Goal: Download file/media

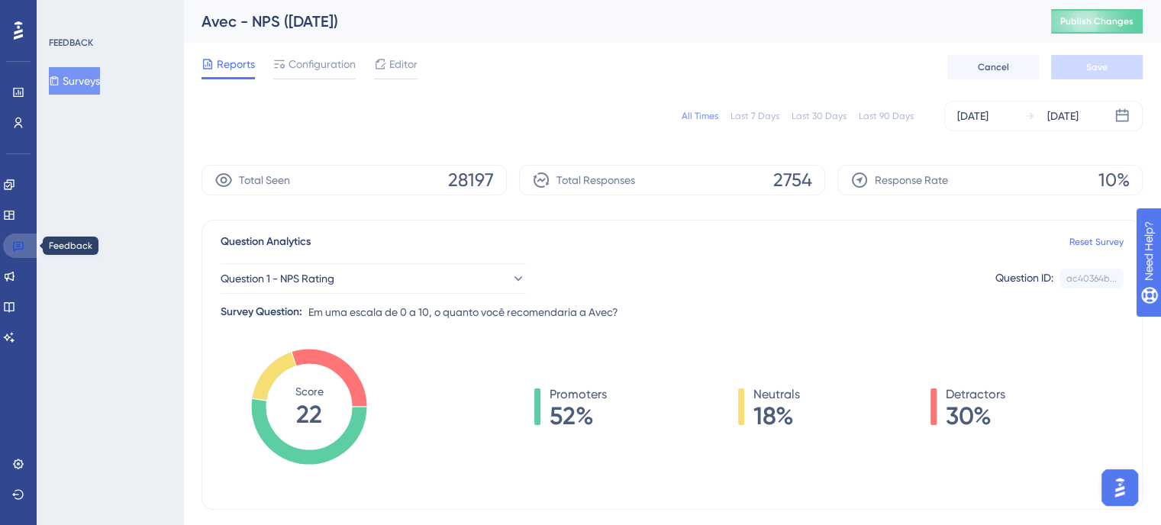
click at [14, 249] on icon at bounding box center [18, 247] width 11 height 10
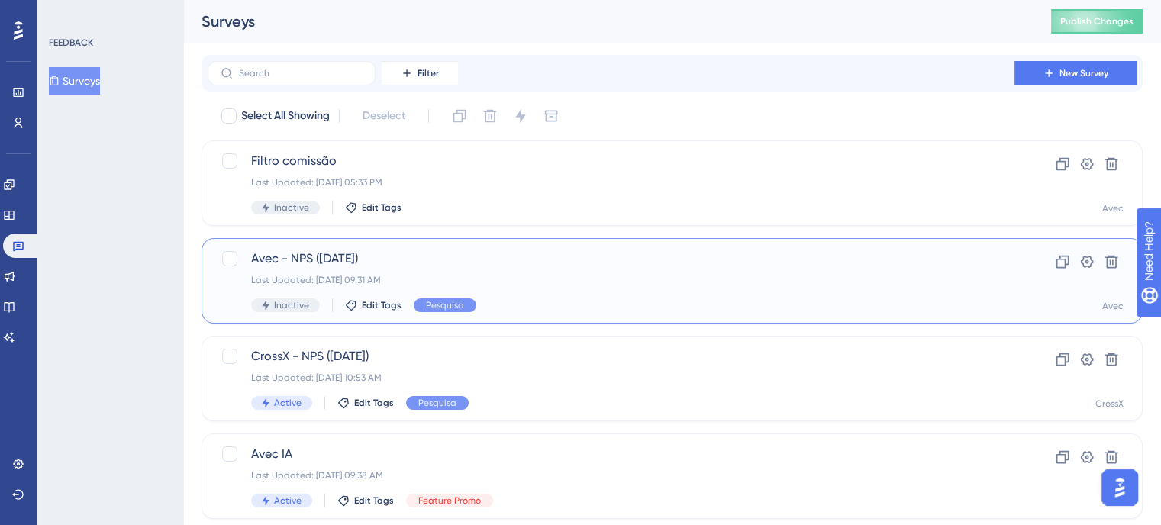
click at [575, 289] on div "Avec - NPS ([DATE]) Last Updated: [DATE] 09:31 AM Inactive Edit Tags Pesquisa" at bounding box center [611, 281] width 720 height 63
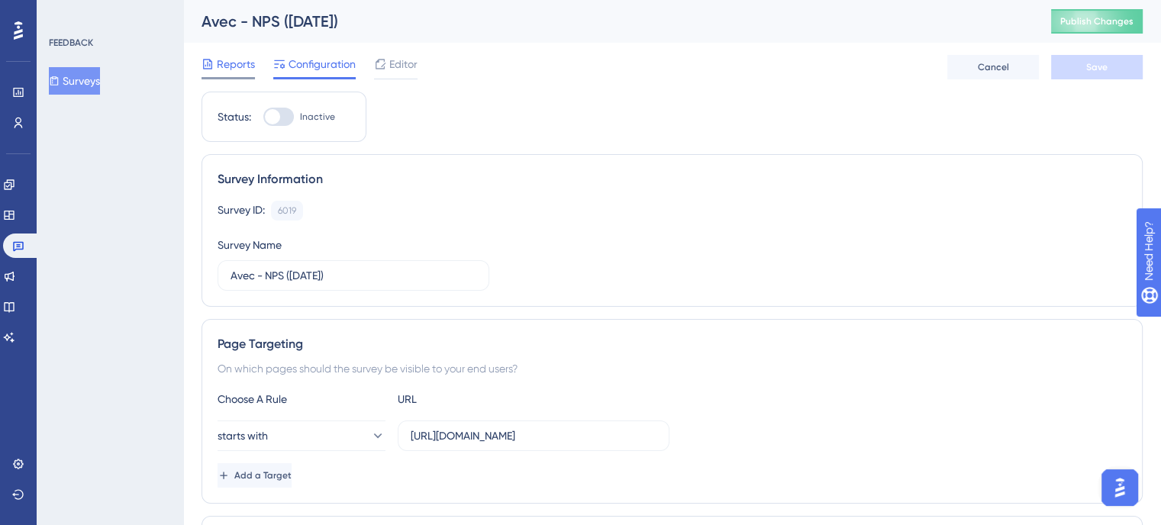
click at [211, 55] on div at bounding box center [208, 64] width 12 height 18
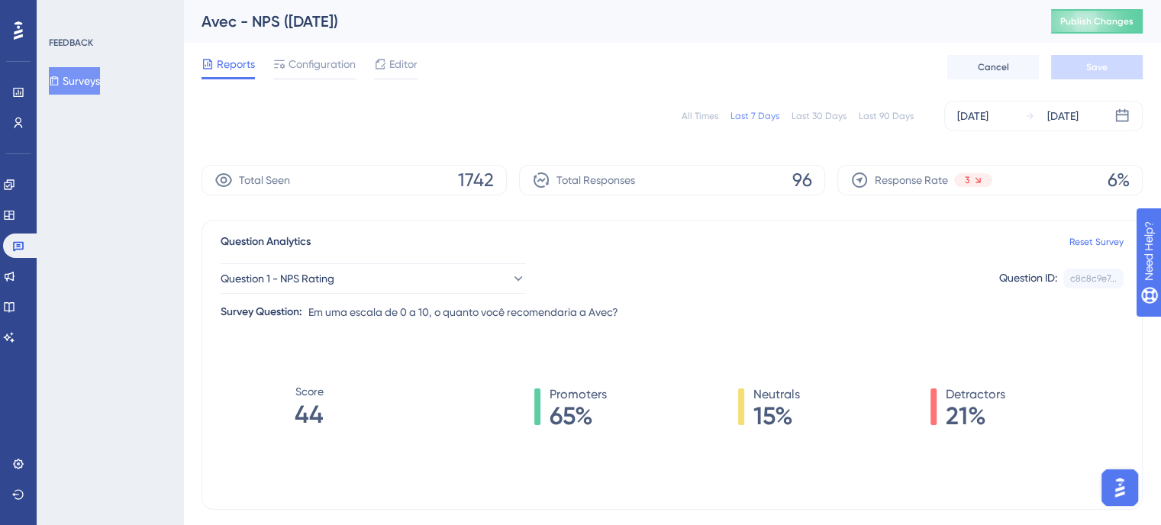
click at [709, 112] on div "All Times" at bounding box center [700, 116] width 37 height 12
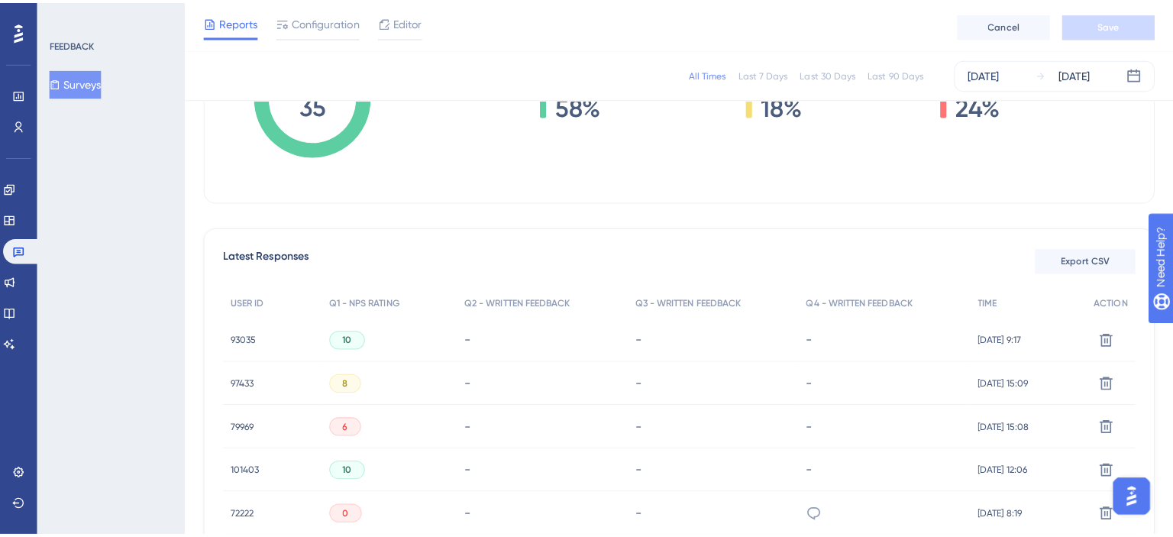
scroll to position [382, 0]
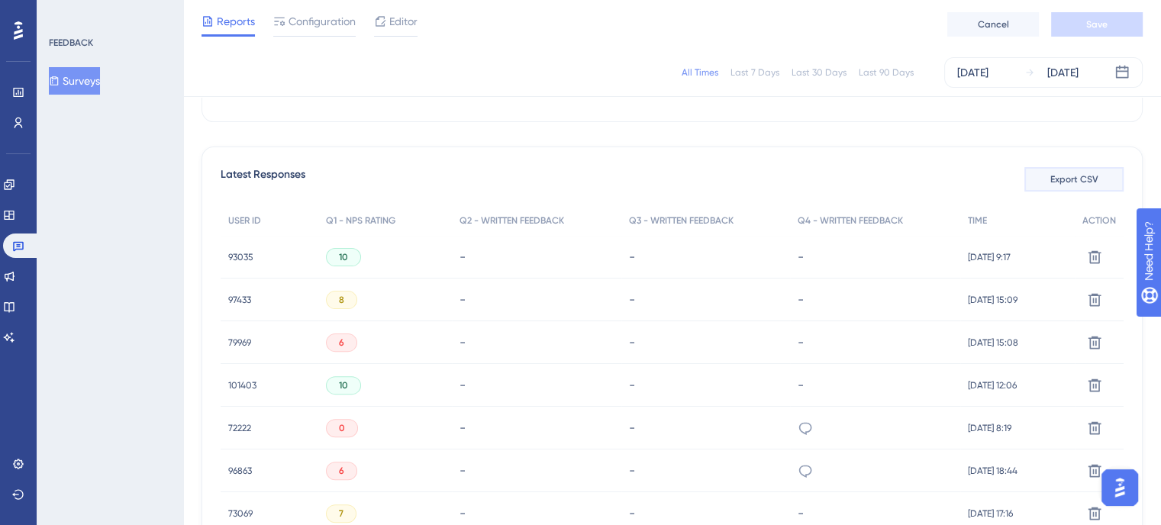
click at [1081, 173] on span "Export CSV" at bounding box center [1075, 179] width 48 height 12
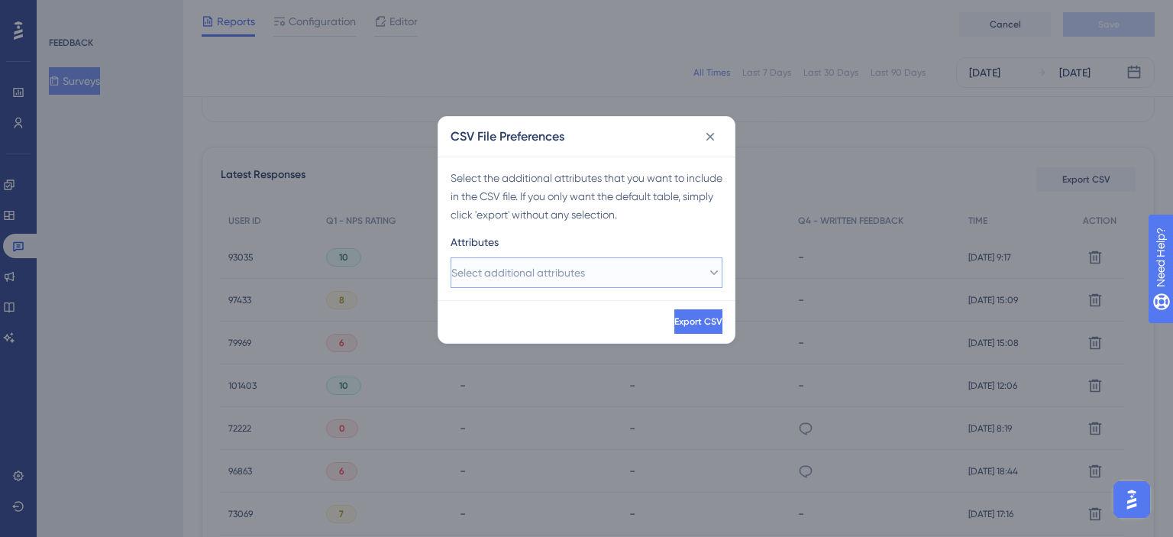
click at [538, 272] on span "Select additional attributes" at bounding box center [518, 272] width 134 height 18
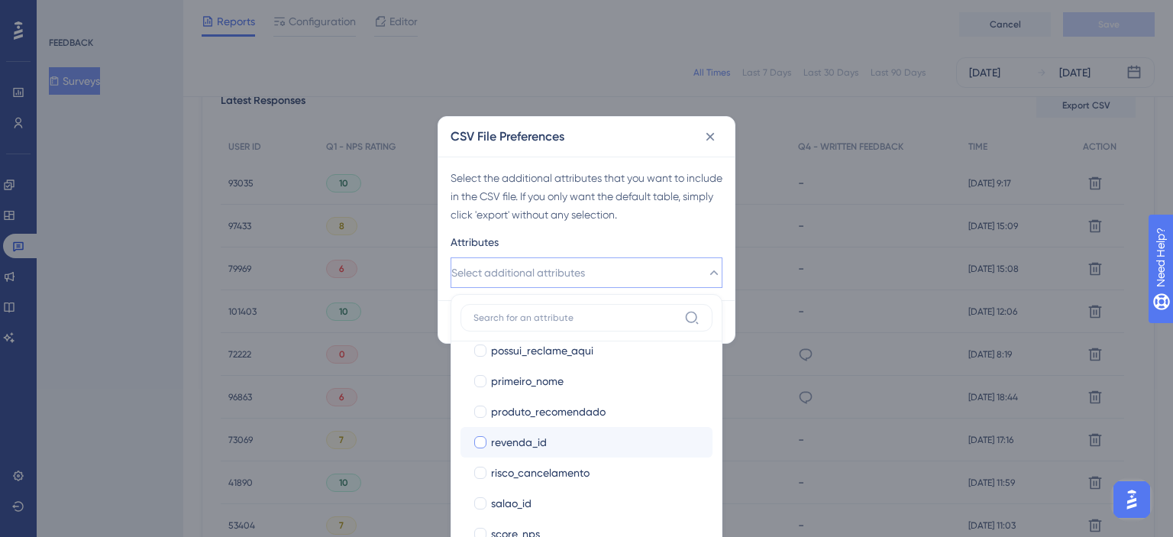
scroll to position [1374, 0]
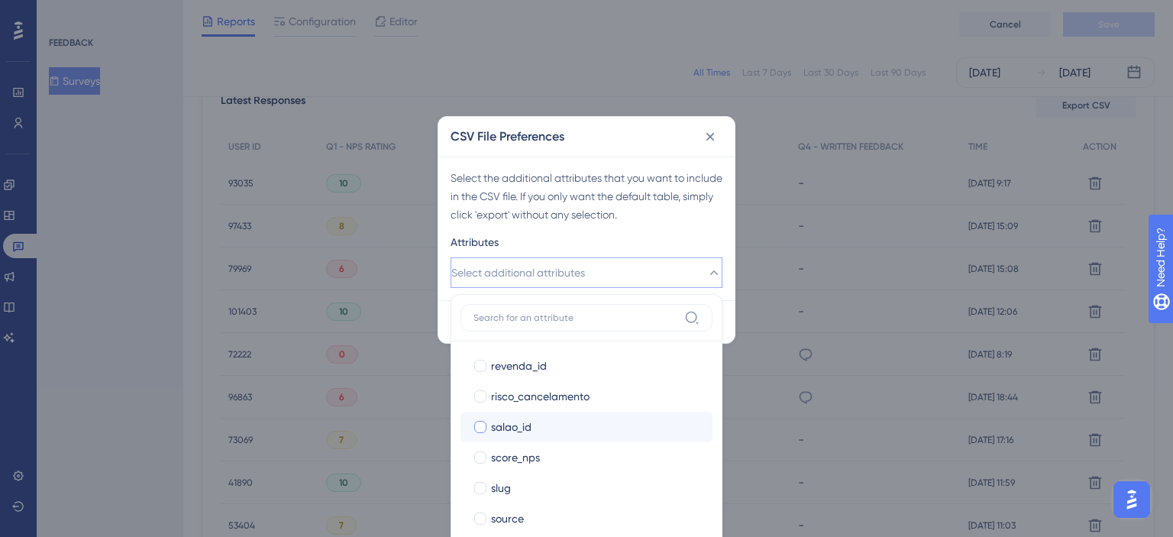
click at [499, 426] on span "salao_id" at bounding box center [511, 427] width 40 height 18
checkbox input "true"
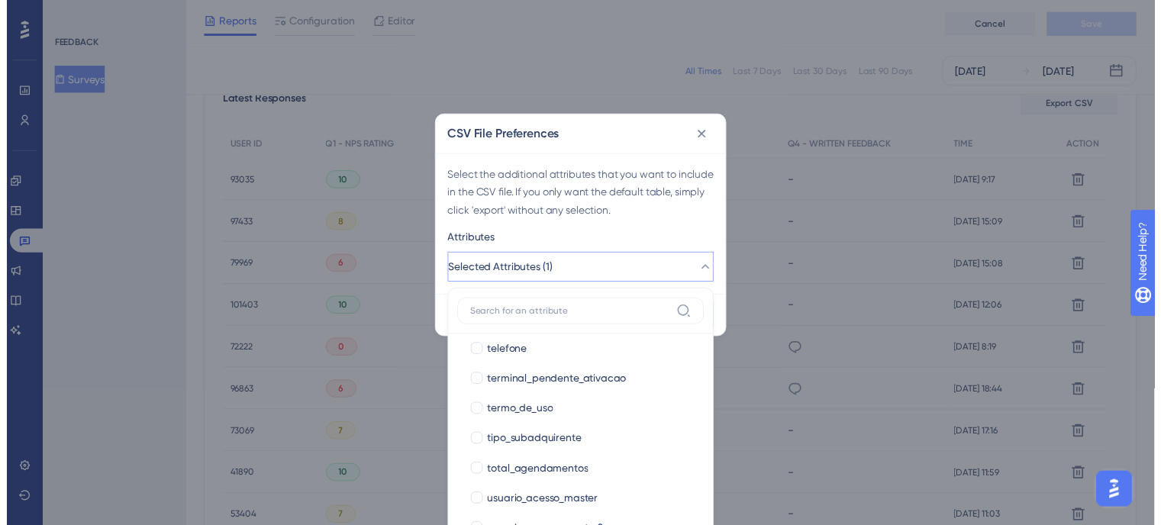
scroll to position [1692, 0]
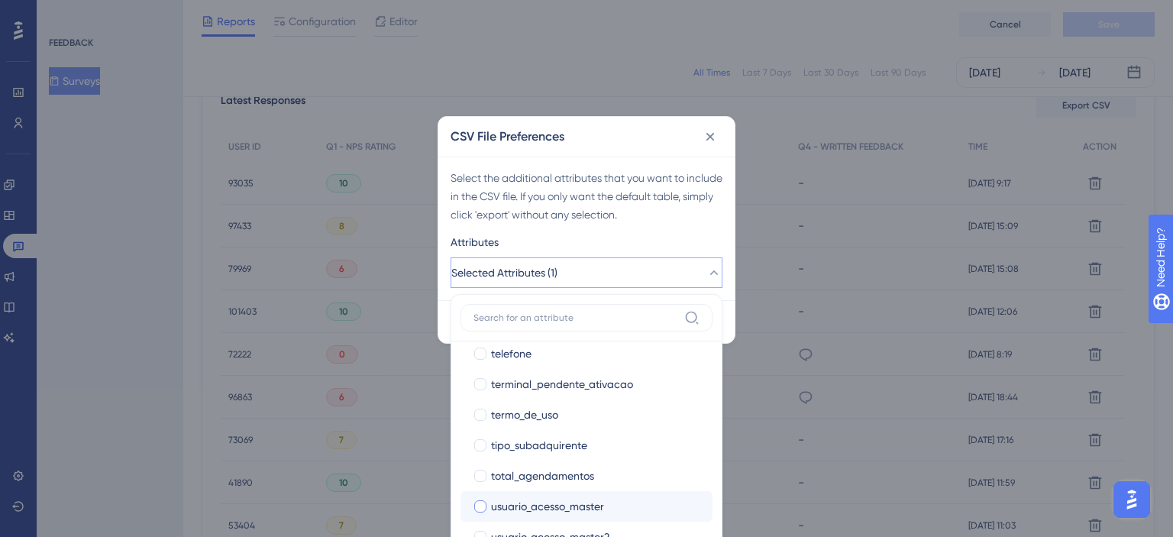
click at [550, 499] on span "usuario_acesso_master" at bounding box center [547, 506] width 113 height 18
checkbox input "true"
click at [706, 226] on div "Select the additional attributes that you want to include in the CSV file. If y…" at bounding box center [586, 229] width 296 height 144
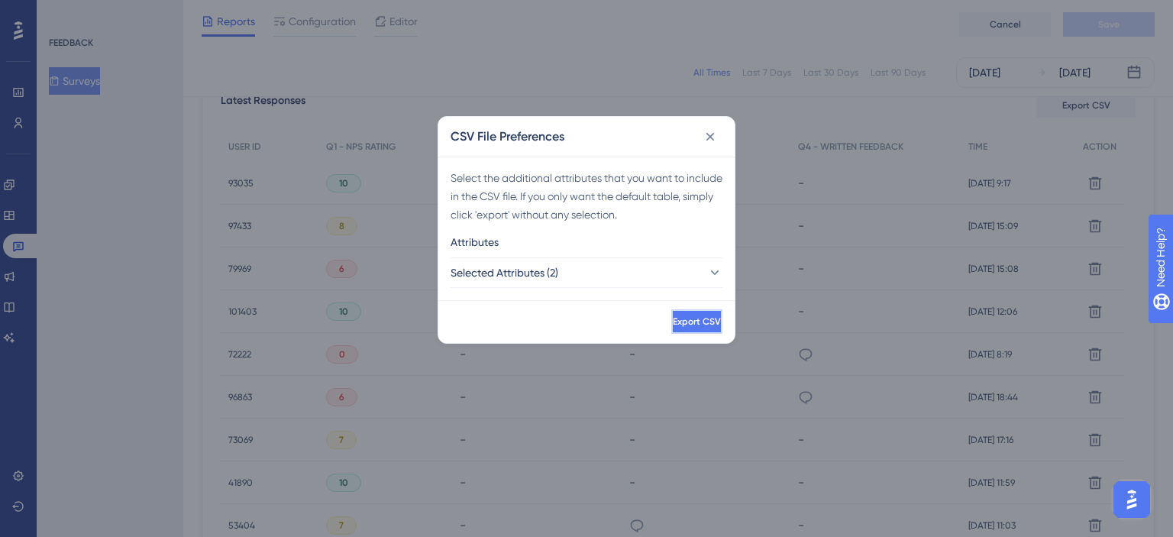
click at [673, 324] on span "Export CSV" at bounding box center [697, 321] width 48 height 12
